Goal: Task Accomplishment & Management: Use online tool/utility

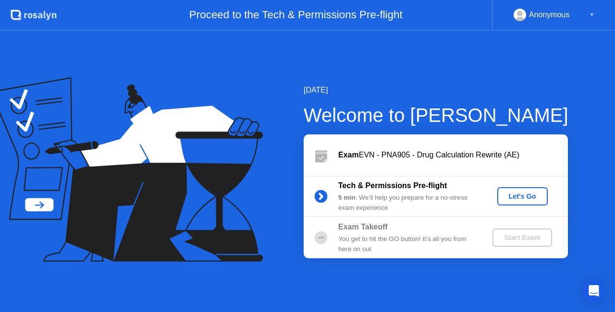
click at [528, 200] on div "Let's Go" at bounding box center [522, 197] width 43 height 8
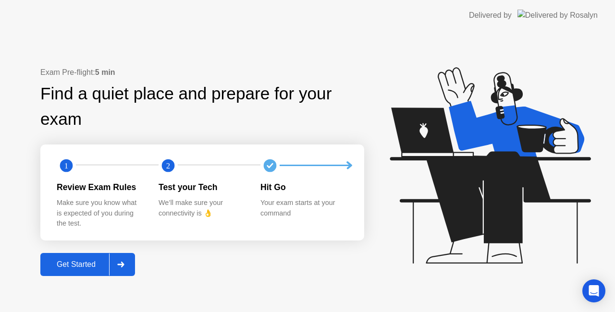
click at [68, 263] on div "Get Started" at bounding box center [76, 264] width 66 height 9
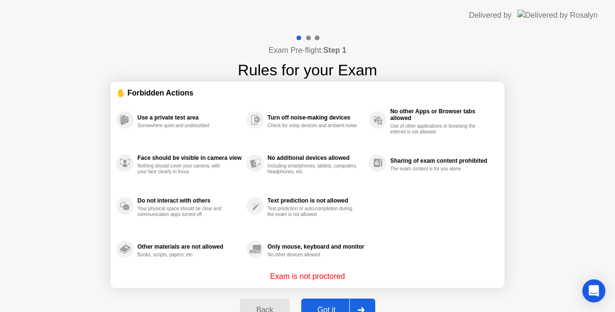
click at [333, 306] on div "Got it" at bounding box center [326, 310] width 45 height 9
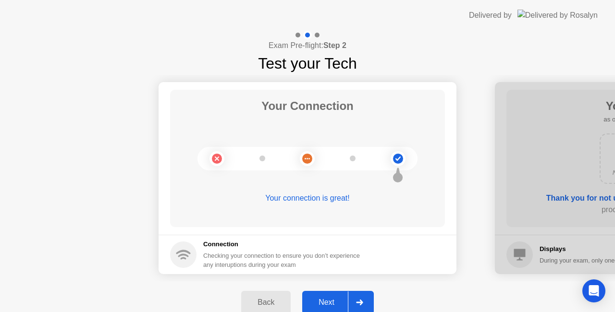
click at [318, 297] on button "Next" at bounding box center [338, 302] width 72 height 23
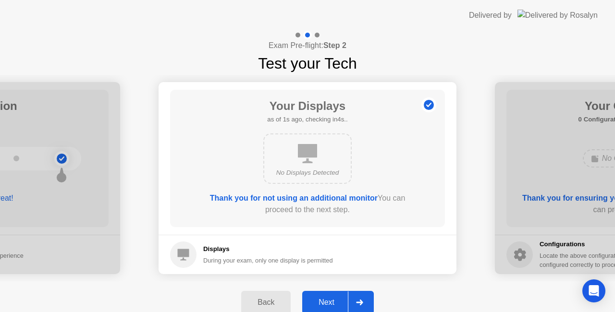
click at [345, 197] on b "Thank you for not using an additional monitor" at bounding box center [294, 198] width 168 height 8
click at [318, 300] on div "Next" at bounding box center [326, 302] width 43 height 9
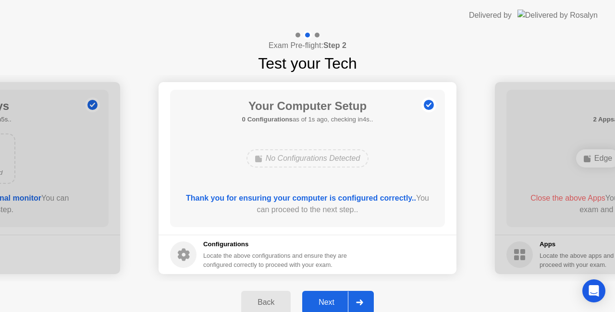
click at [333, 299] on div "Next" at bounding box center [326, 302] width 43 height 9
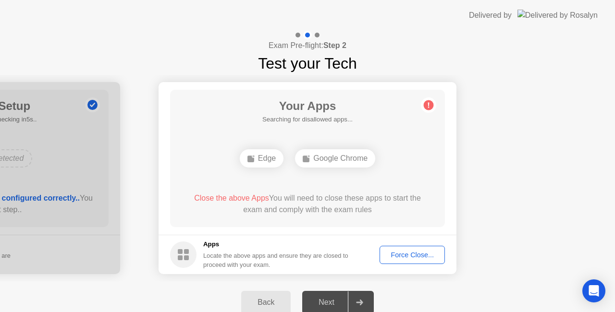
click at [412, 249] on button "Force Close..." at bounding box center [412, 255] width 65 height 18
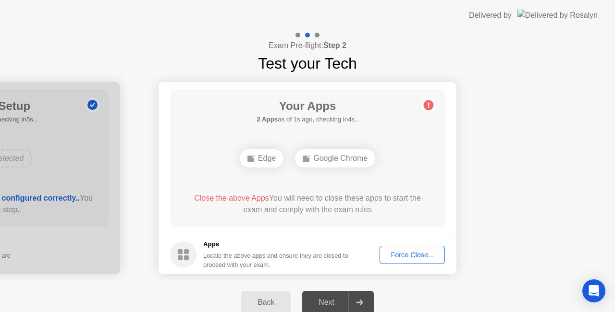
click at [409, 256] on div "Force Close..." at bounding box center [412, 255] width 59 height 8
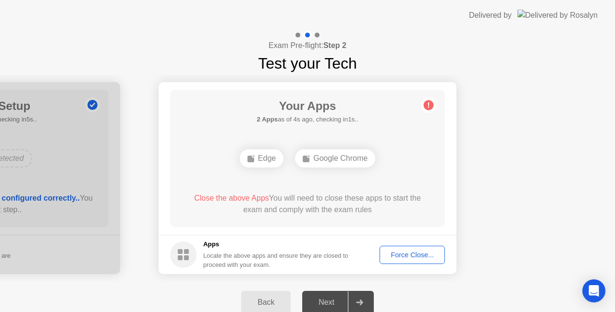
click at [401, 252] on div "Force Close..." at bounding box center [412, 255] width 59 height 8
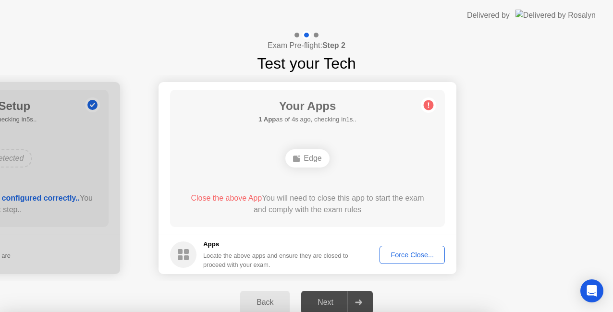
drag, startPoint x: 345, startPoint y: 206, endPoint x: 298, endPoint y: 219, distance: 48.9
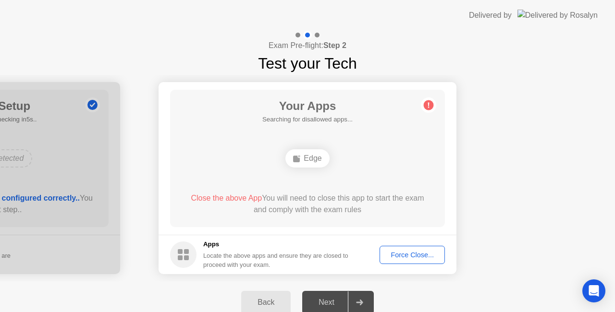
click at [405, 253] on div "Force Close..." at bounding box center [412, 255] width 59 height 8
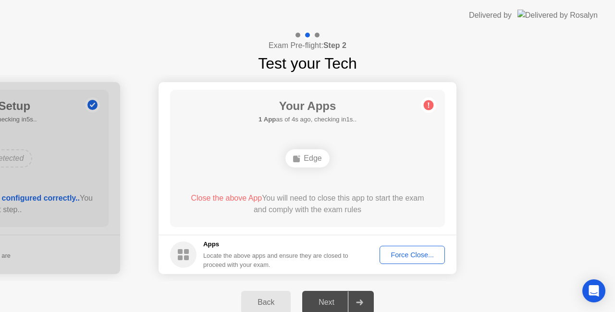
click at [416, 260] on button "Force Close..." at bounding box center [412, 255] width 65 height 18
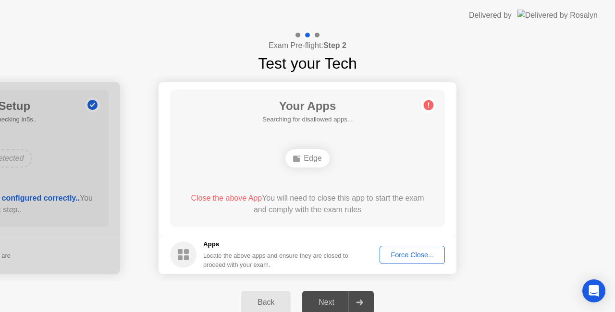
click at [425, 257] on div "Force Close..." at bounding box center [412, 255] width 59 height 8
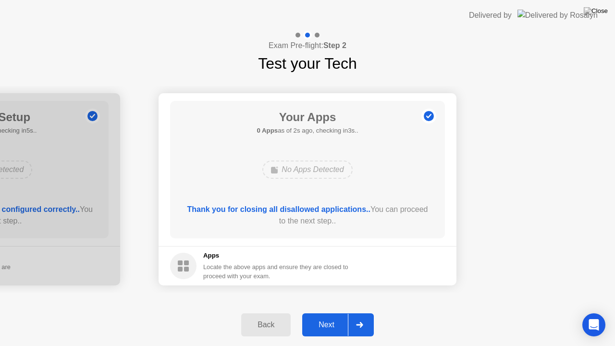
click at [333, 312] on div "Next" at bounding box center [326, 325] width 43 height 9
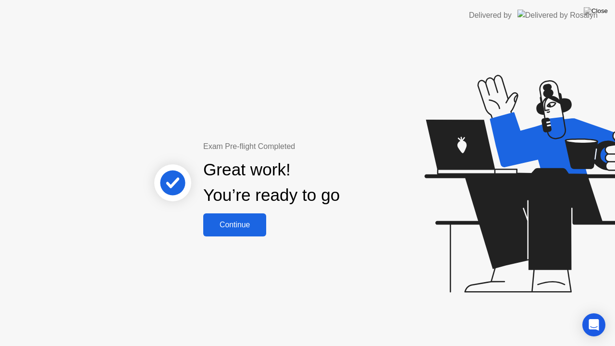
click at [248, 229] on div "Continue" at bounding box center [234, 225] width 57 height 9
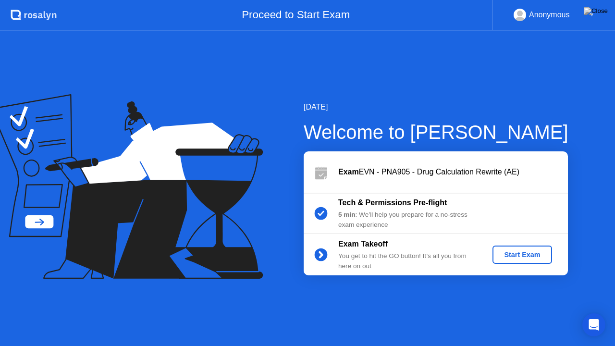
click at [515, 259] on div "Start Exam" at bounding box center [521, 255] width 51 height 8
